Goal: Use online tool/utility: Utilize a website feature to perform a specific function

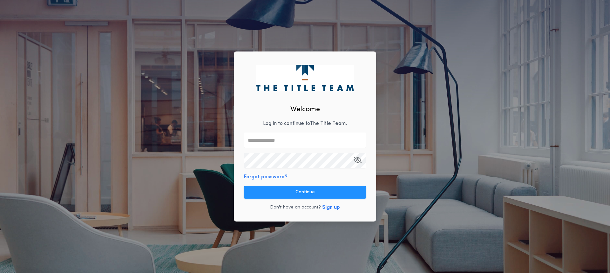
click at [274, 142] on input "text" at bounding box center [305, 139] width 122 height 15
click at [277, 137] on input "text" at bounding box center [305, 139] width 122 height 15
paste input "**********"
type input "**********"
click at [288, 173] on div "**********" at bounding box center [305, 136] width 142 height 170
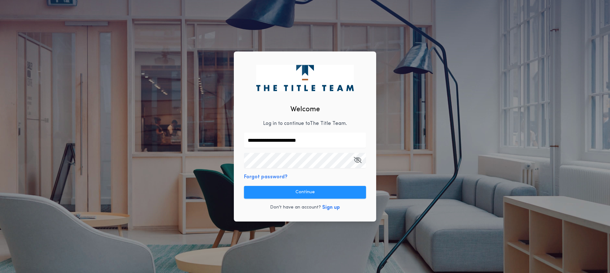
click at [349, 193] on button "Continue" at bounding box center [305, 192] width 122 height 13
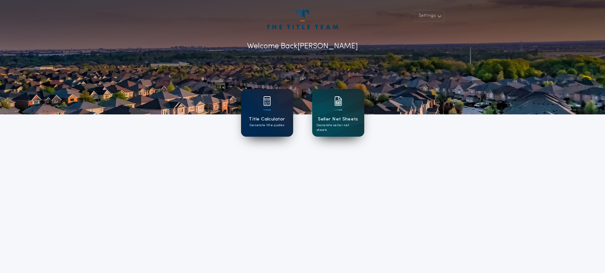
click at [281, 129] on div "Title Calculator Generate title quotes" at bounding box center [267, 113] width 52 height 48
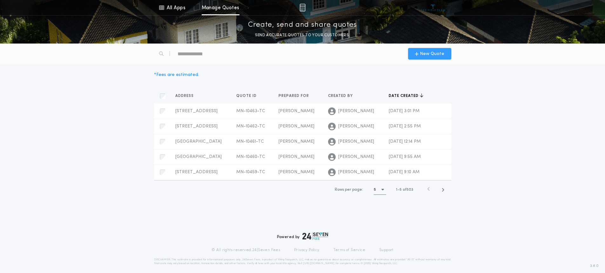
click at [424, 56] on span "New Quote" at bounding box center [432, 53] width 24 height 7
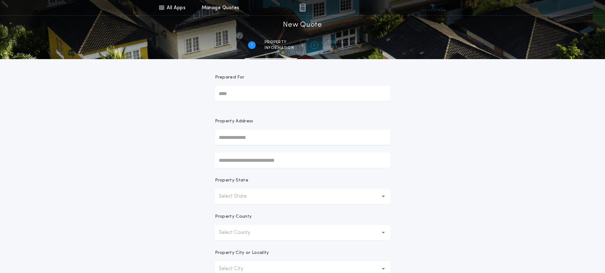
click at [232, 96] on input "Prepared For" at bounding box center [302, 93] width 175 height 15
type input "********"
click at [245, 142] on input "text" at bounding box center [302, 137] width 175 height 15
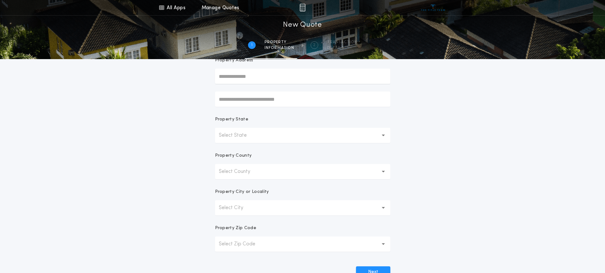
scroll to position [64, 0]
click at [253, 171] on p "Select County" at bounding box center [240, 169] width 42 height 8
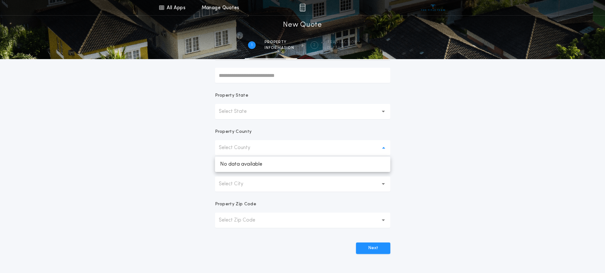
scroll to position [95, 0]
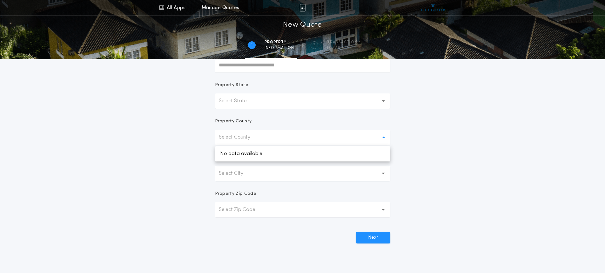
click at [238, 136] on p "Select County" at bounding box center [240, 137] width 42 height 8
click at [265, 106] on button "Select State" at bounding box center [302, 100] width 175 height 15
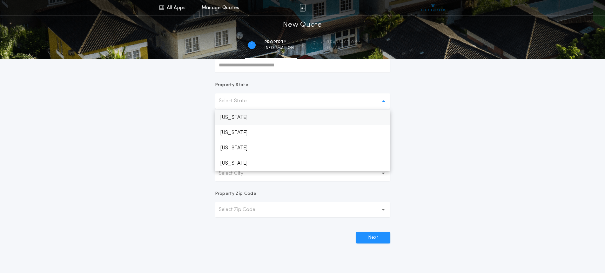
click at [240, 118] on p "[US_STATE]" at bounding box center [302, 117] width 175 height 15
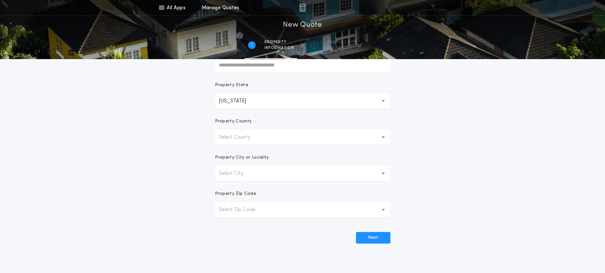
click at [241, 137] on p "Select County" at bounding box center [240, 137] width 42 height 8
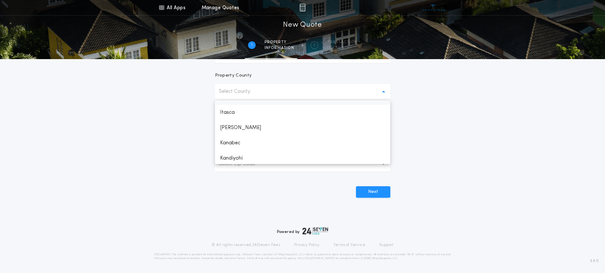
scroll to position [457, 0]
click at [231, 108] on p "Itasca" at bounding box center [302, 107] width 175 height 15
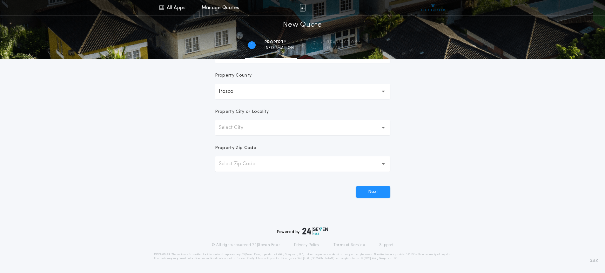
click at [234, 128] on p "Select City" at bounding box center [236, 128] width 35 height 8
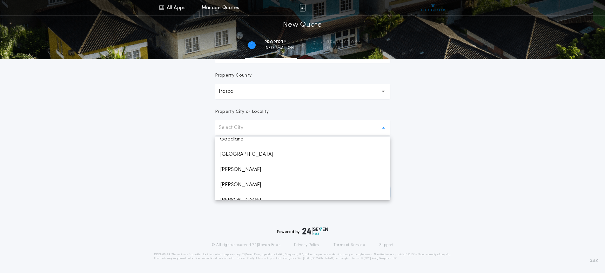
scroll to position [335, 0]
click at [232, 143] on p "[GEOGRAPHIC_DATA]" at bounding box center [302, 144] width 175 height 15
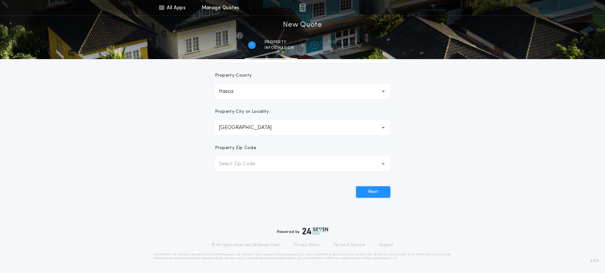
click at [239, 163] on p "Select Zip Code" at bounding box center [242, 164] width 47 height 8
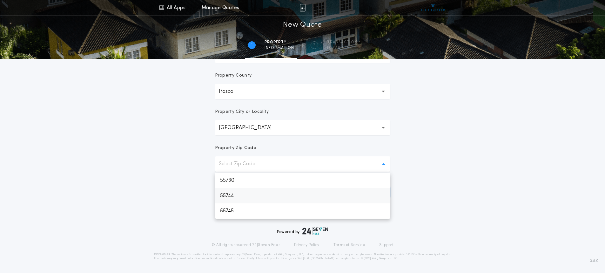
click at [243, 194] on p "55744" at bounding box center [302, 195] width 175 height 15
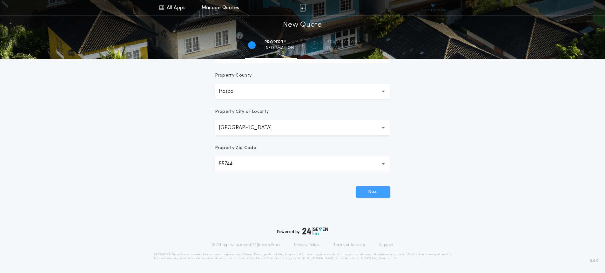
click at [370, 193] on button "Next" at bounding box center [373, 191] width 34 height 11
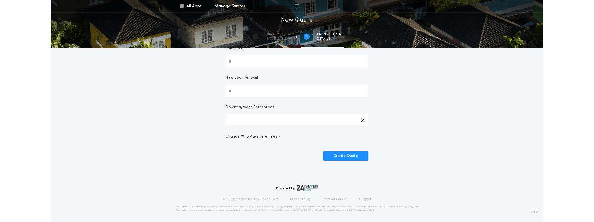
scroll to position [0, 0]
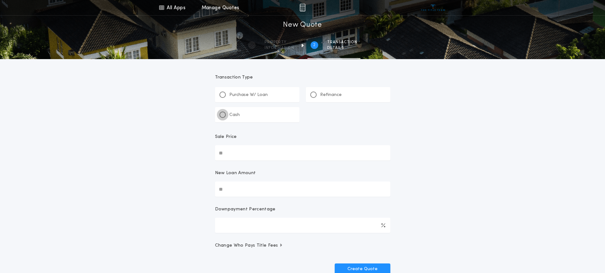
click at [221, 115] on div at bounding box center [222, 114] width 3 height 3
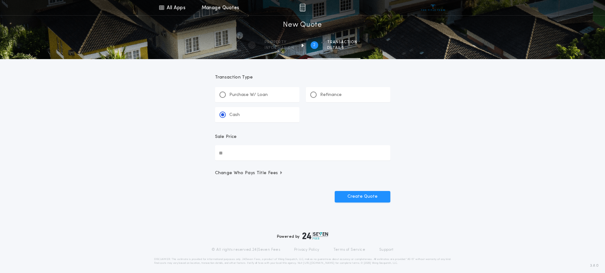
click at [230, 156] on input "Sale Price" at bounding box center [302, 152] width 175 height 15
type input "********"
click at [358, 199] on button "Create Quote" at bounding box center [363, 196] width 56 height 11
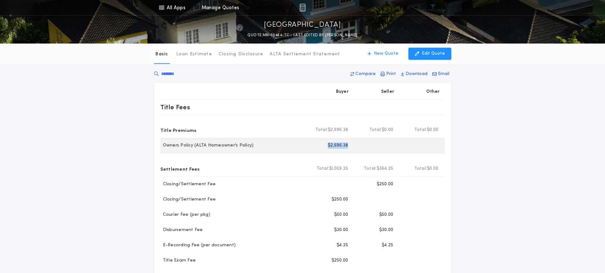
drag, startPoint x: 349, startPoint y: 146, endPoint x: 324, endPoint y: 145, distance: 25.1
click at [324, 145] on div "Buyer $2,696.38" at bounding box center [330, 145] width 45 height 15
